Goal: Information Seeking & Learning: Learn about a topic

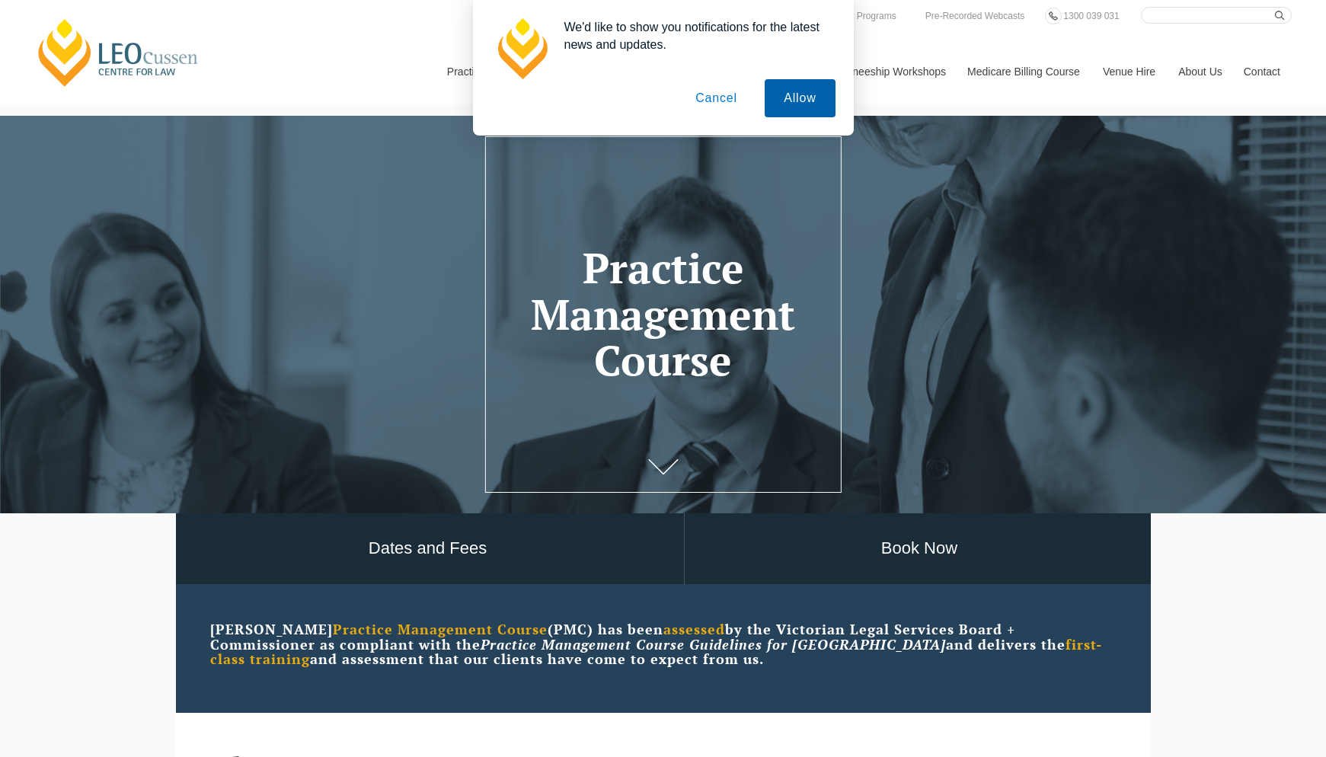
click at [790, 111] on button "Allow" at bounding box center [800, 98] width 70 height 38
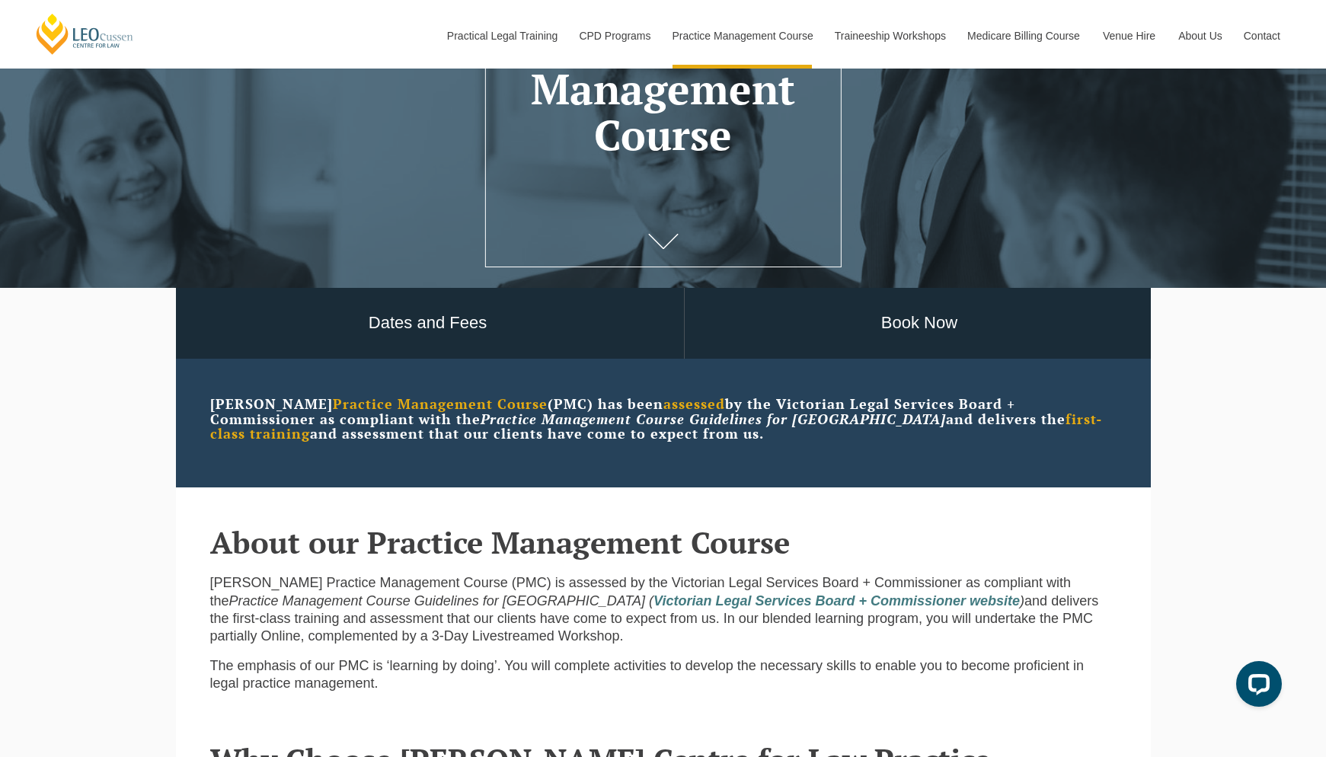
scroll to position [231, 0]
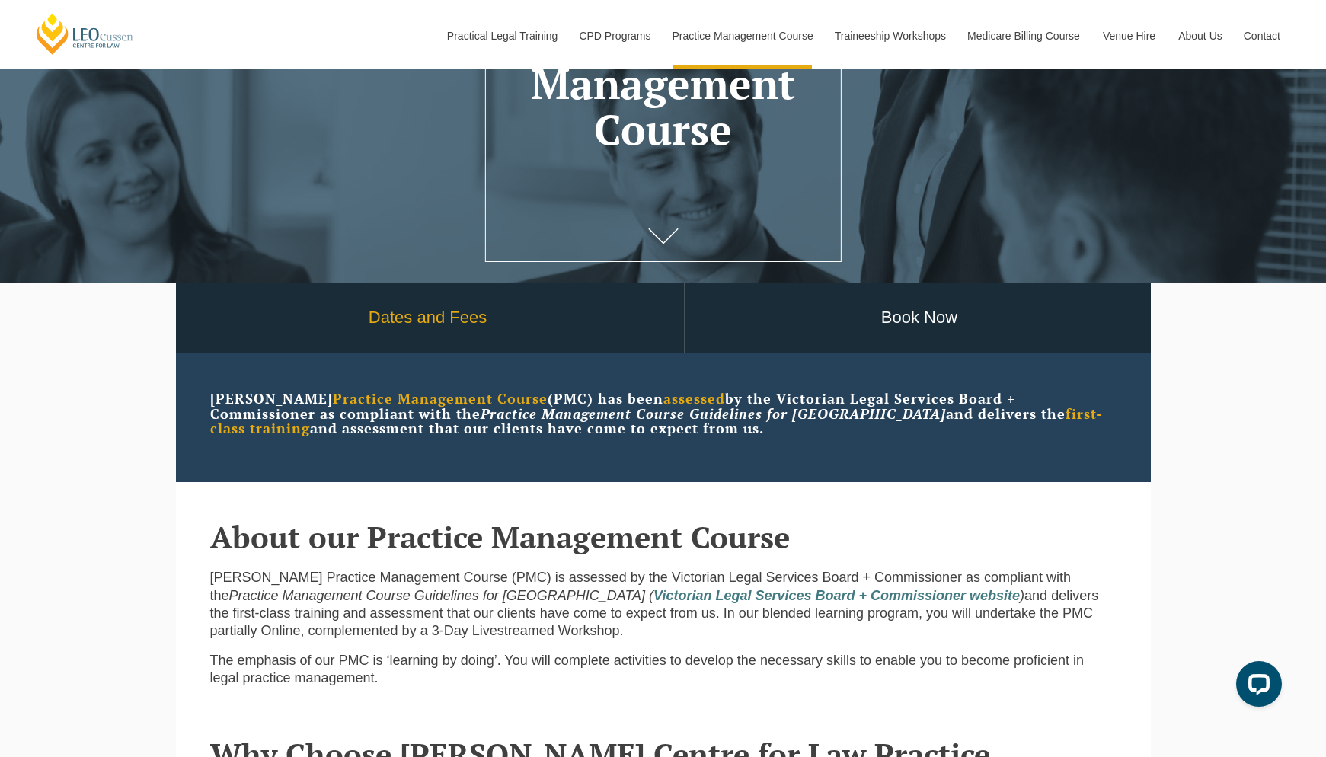
click at [530, 306] on link "Dates and Fees" at bounding box center [428, 318] width 512 height 71
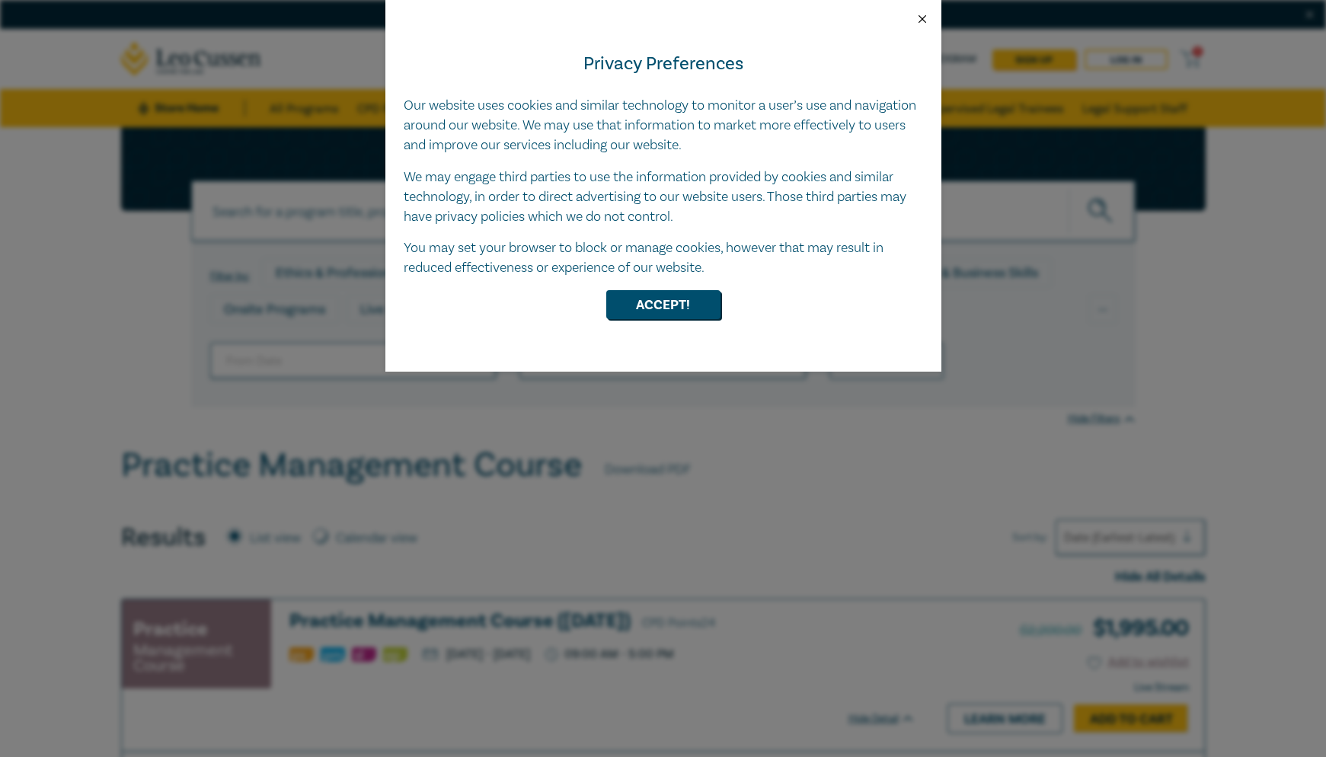
click at [921, 16] on button "Close" at bounding box center [923, 19] width 14 height 14
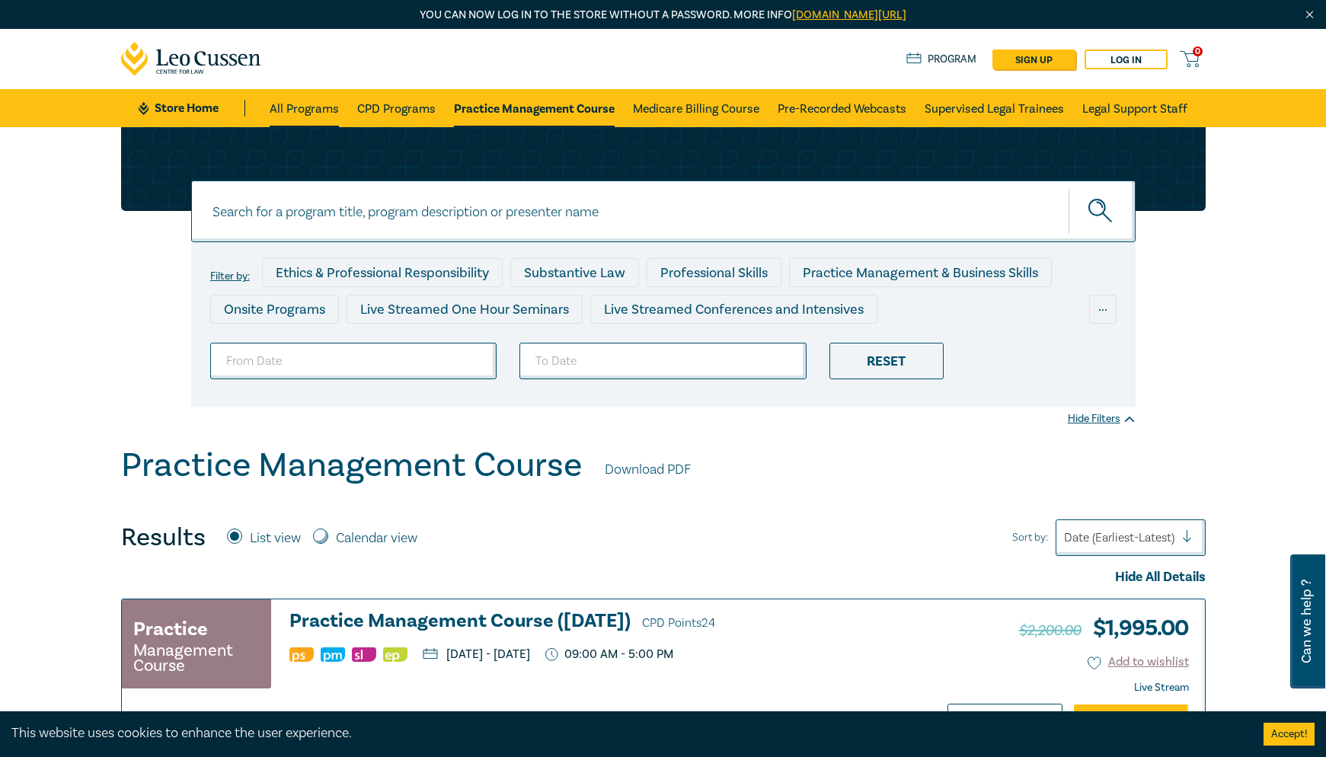
click at [293, 108] on link "All Programs" at bounding box center [304, 108] width 69 height 38
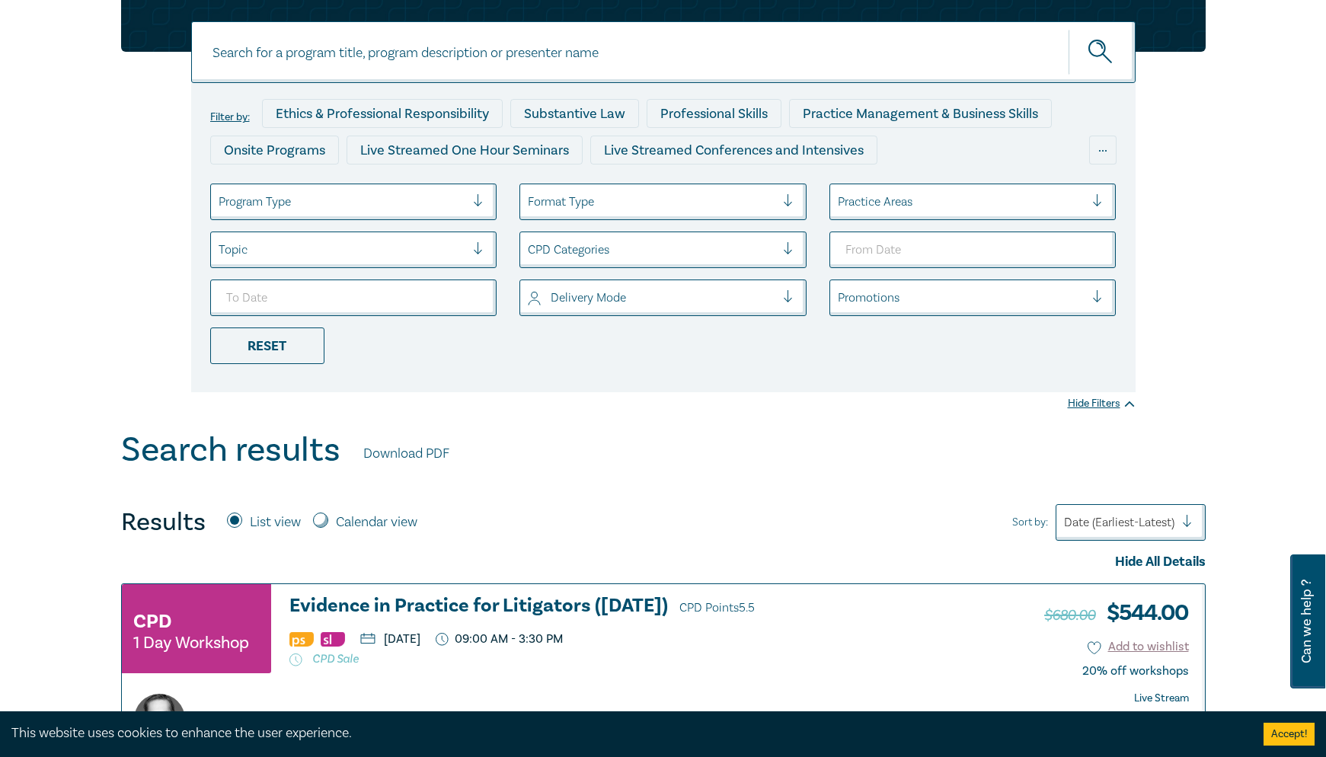
scroll to position [184, 0]
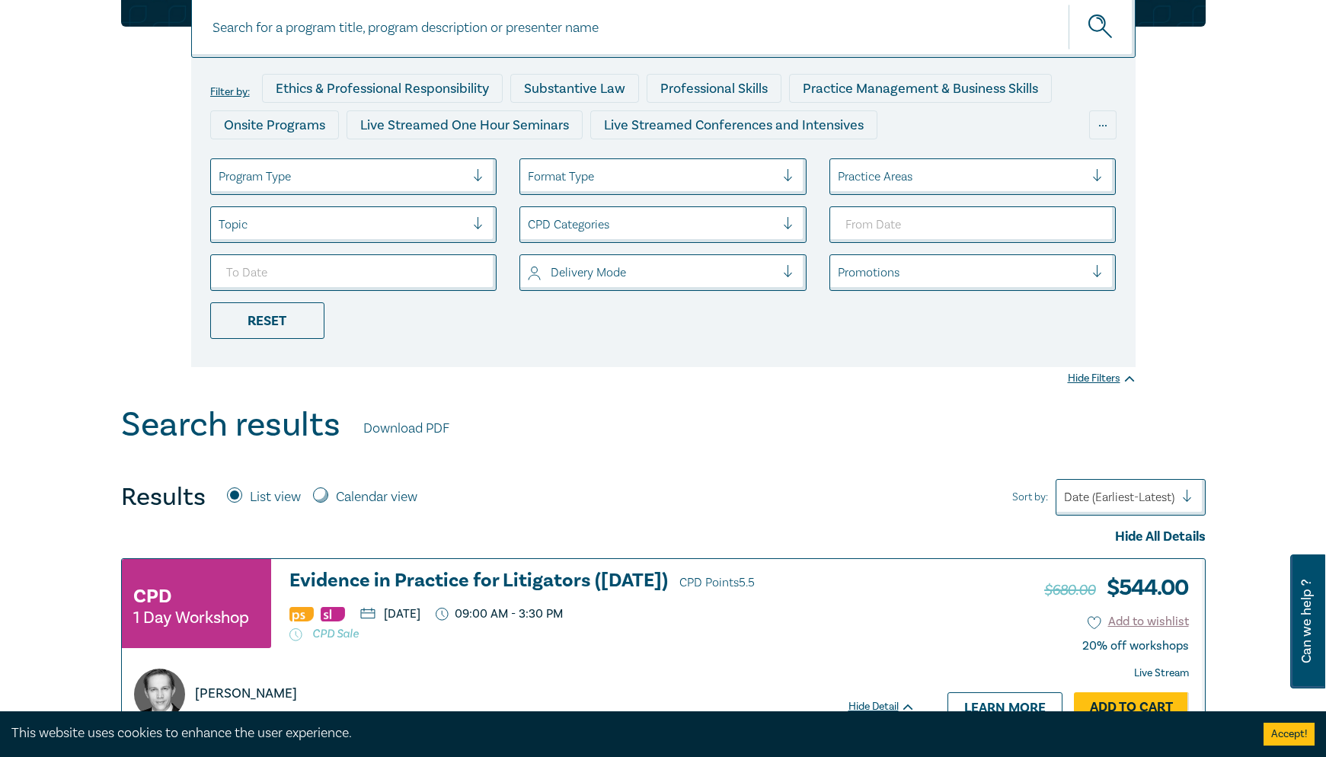
click at [478, 176] on div at bounding box center [484, 176] width 23 height 15
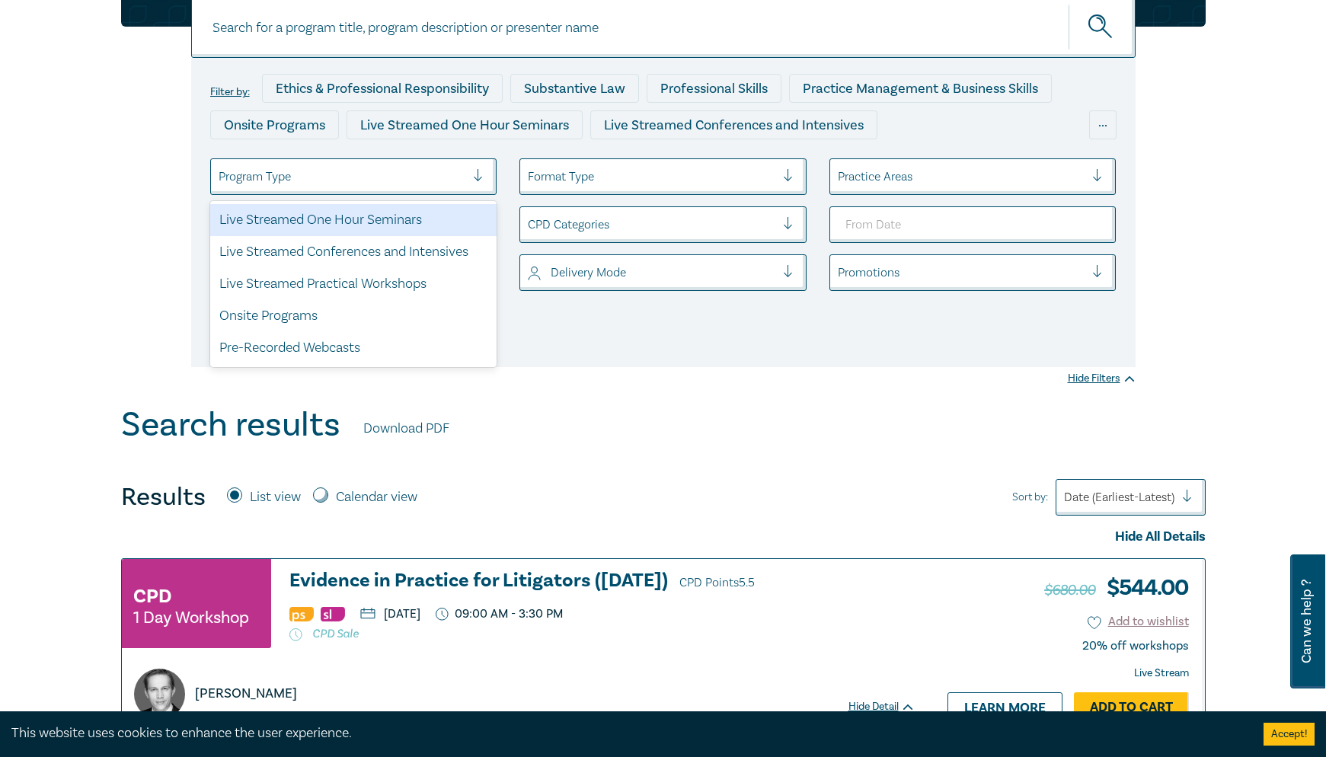
click at [478, 176] on div at bounding box center [484, 176] width 23 height 15
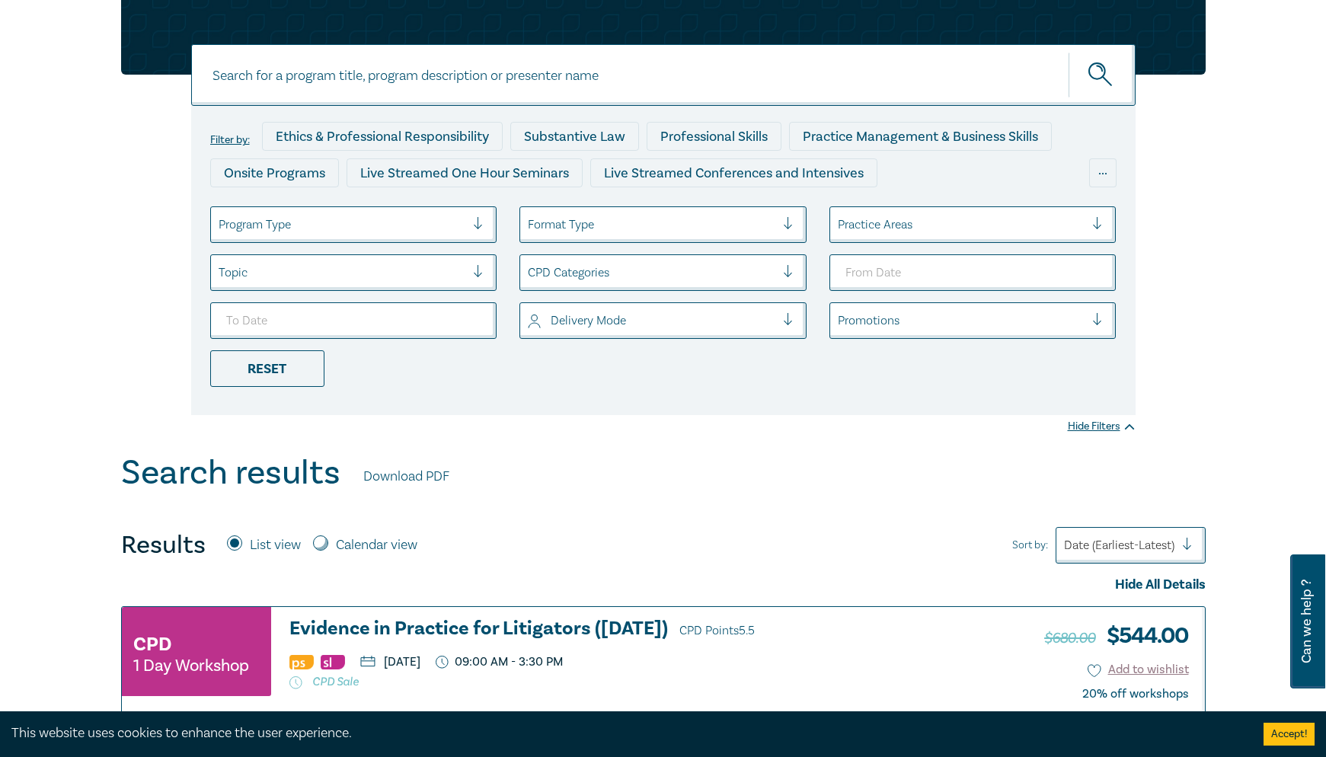
scroll to position [0, 0]
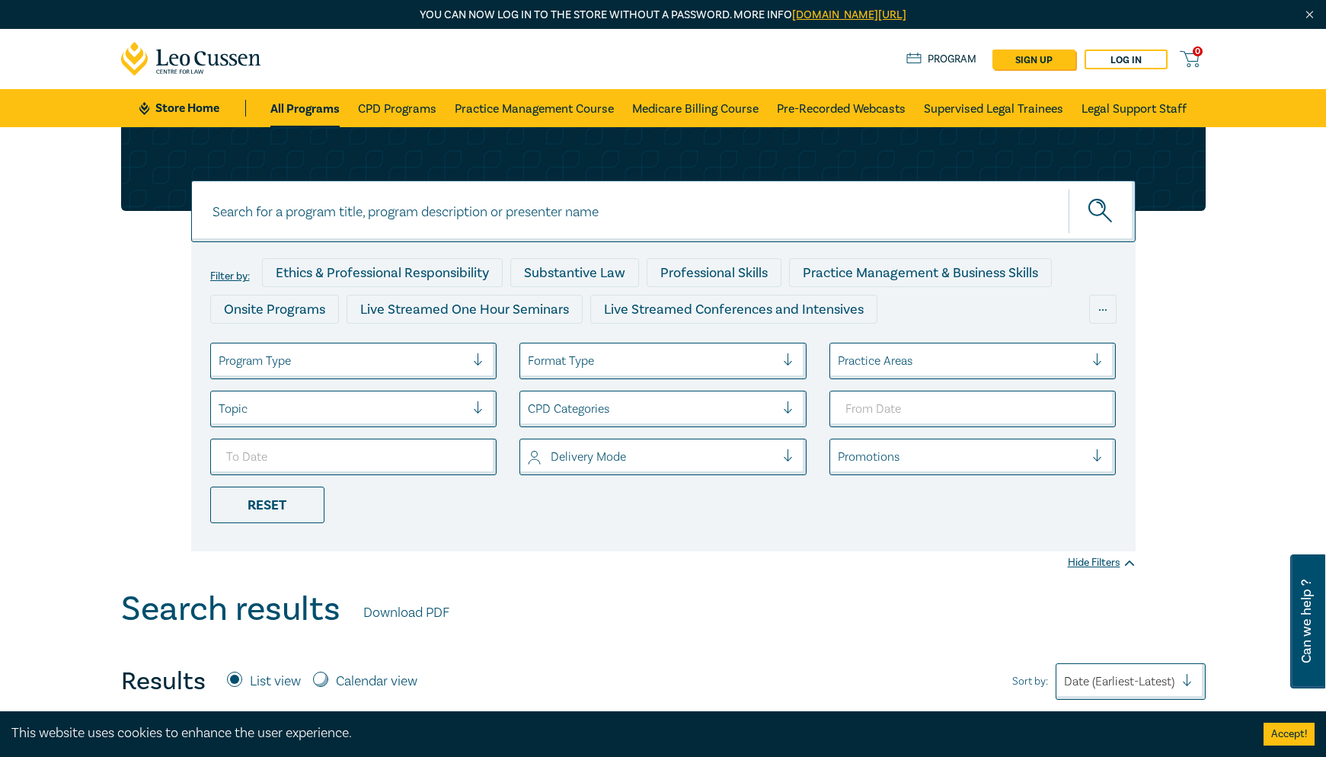
click at [160, 59] on icon at bounding box center [162, 58] width 12 height 17
